Goal: Transaction & Acquisition: Purchase product/service

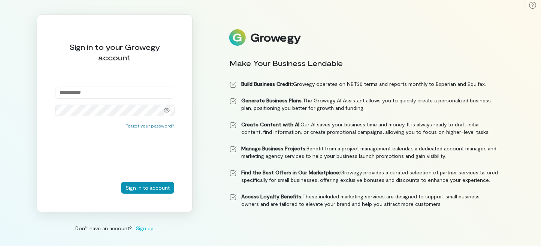
type input "**********"
click at [146, 186] on button "Sign in to account" at bounding box center [147, 188] width 53 height 12
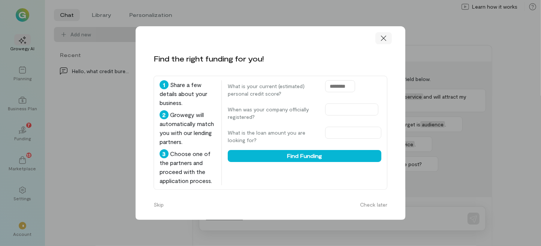
click at [385, 36] on icon at bounding box center [383, 38] width 5 height 5
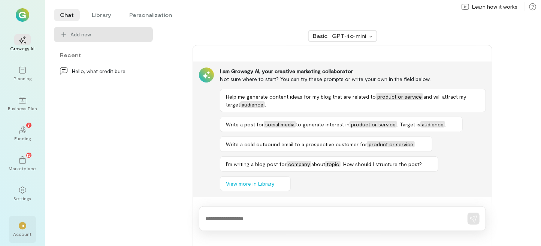
click at [25, 222] on div "*" at bounding box center [22, 225] width 7 height 7
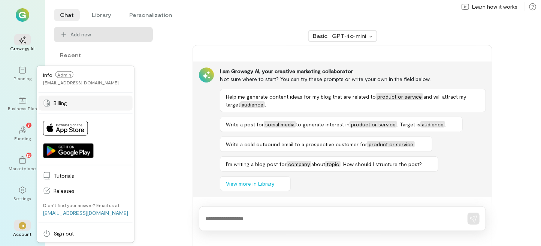
click at [55, 106] on span "Billing" at bounding box center [91, 102] width 75 height 7
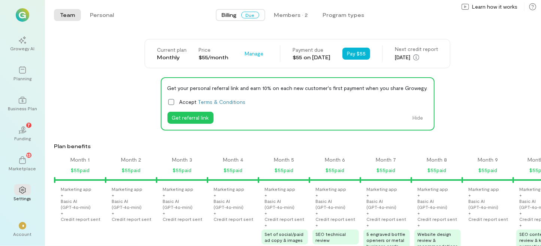
scroll to position [0, 688]
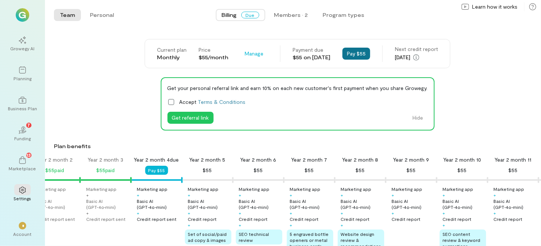
click at [362, 49] on button "Pay $55" at bounding box center [356, 54] width 28 height 12
